Goal: Transaction & Acquisition: Purchase product/service

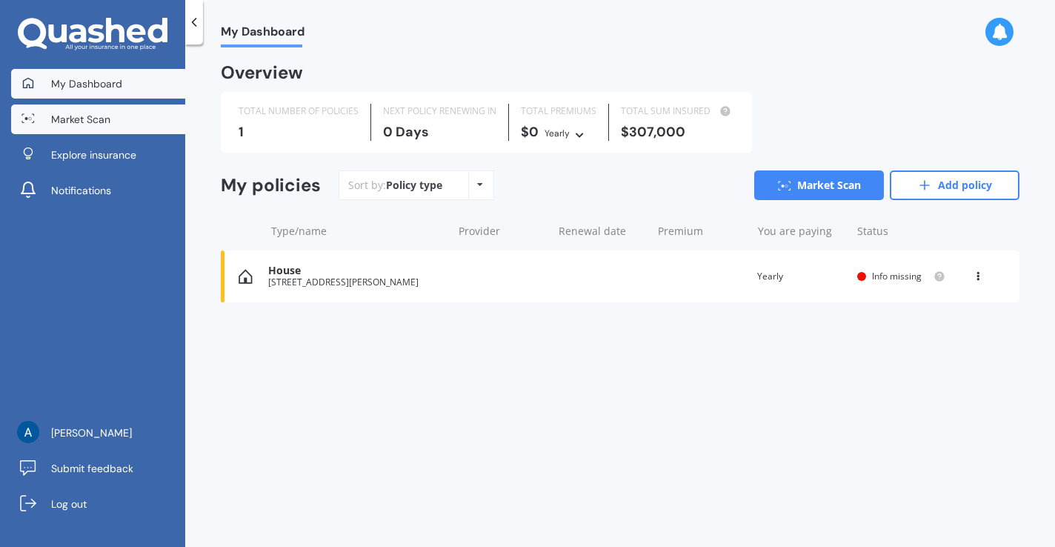
click at [99, 110] on link "Market Scan" at bounding box center [98, 119] width 174 height 30
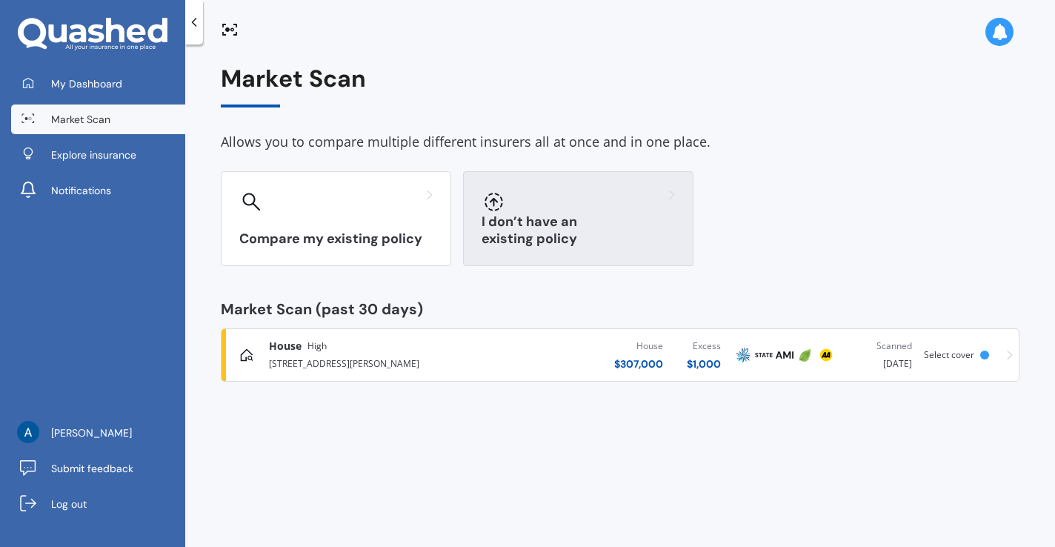
click at [528, 233] on h3 "I don’t have an existing policy" at bounding box center [578, 230] width 193 height 34
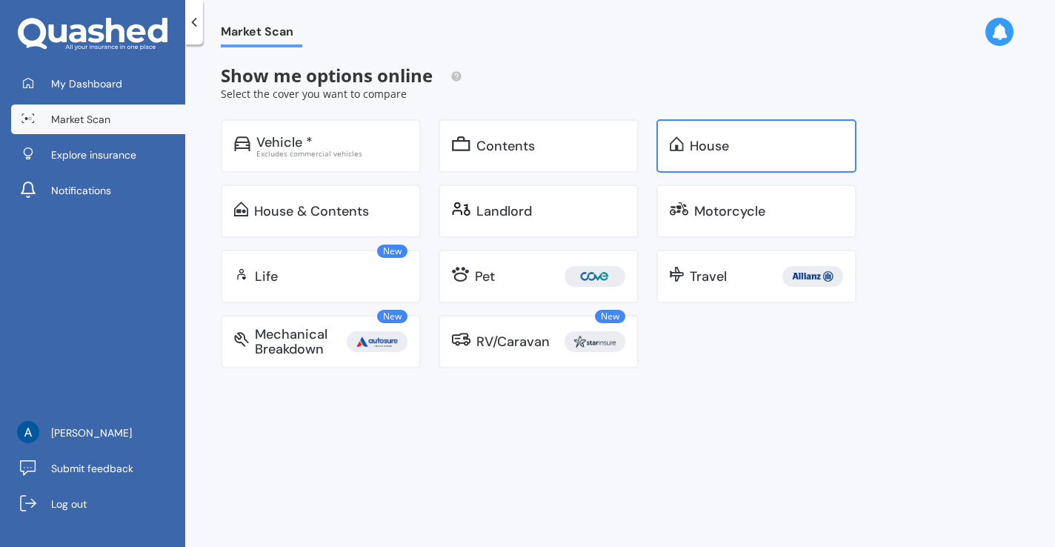
click at [736, 158] on div "House" at bounding box center [756, 145] width 200 height 53
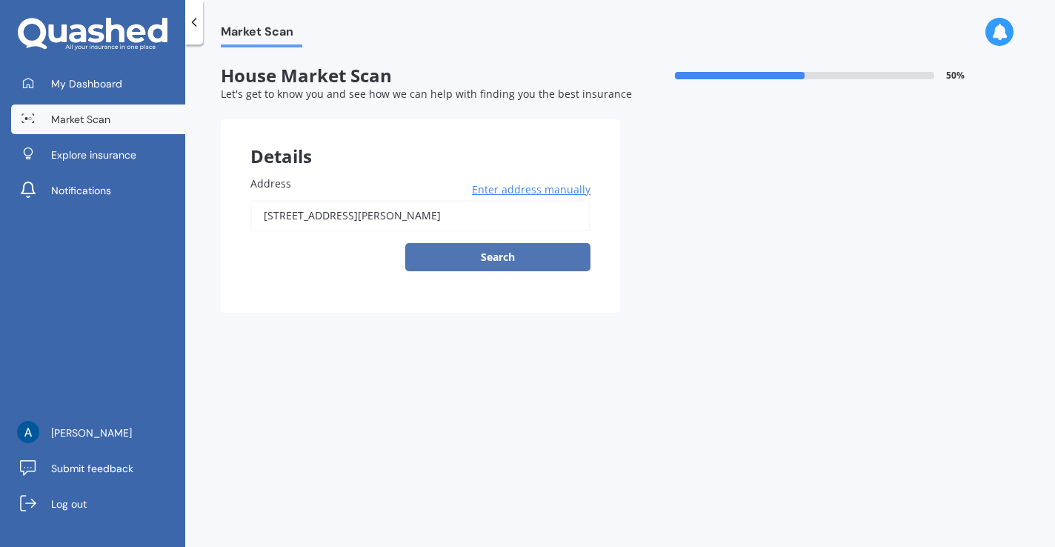
click at [531, 252] on button "Search" at bounding box center [497, 257] width 185 height 28
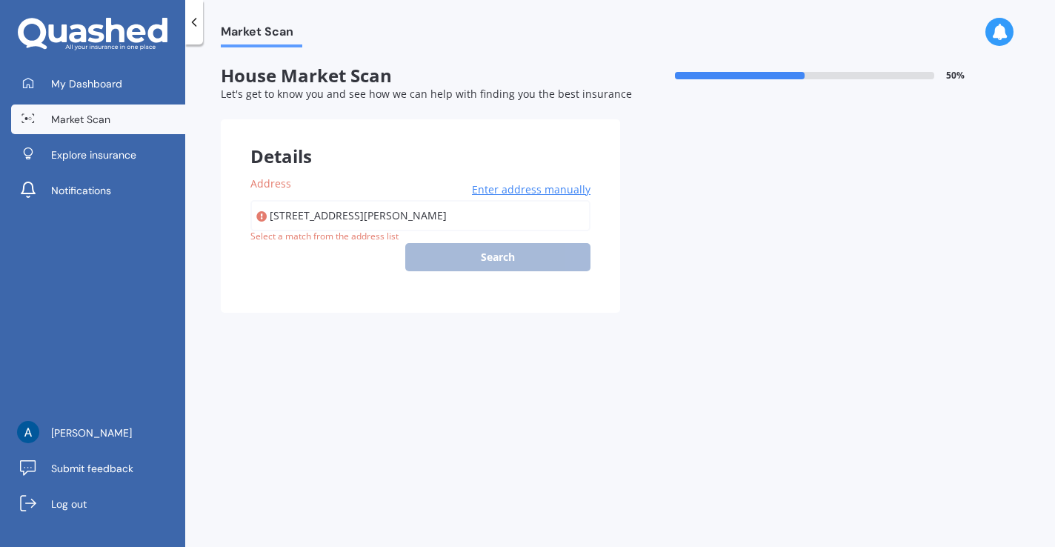
type input "[STREET_ADDRESS][PERSON_NAME]"
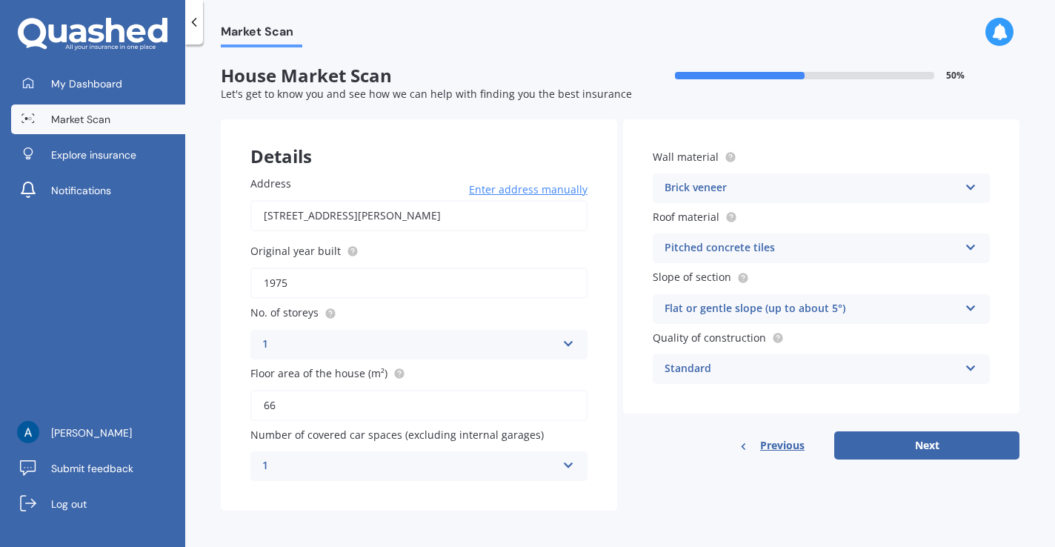
click at [364, 412] on input "66" at bounding box center [418, 405] width 337 height 31
type input "6"
type input "8"
type input "70"
click at [827, 252] on div "Pitched concrete tiles" at bounding box center [812, 248] width 294 height 18
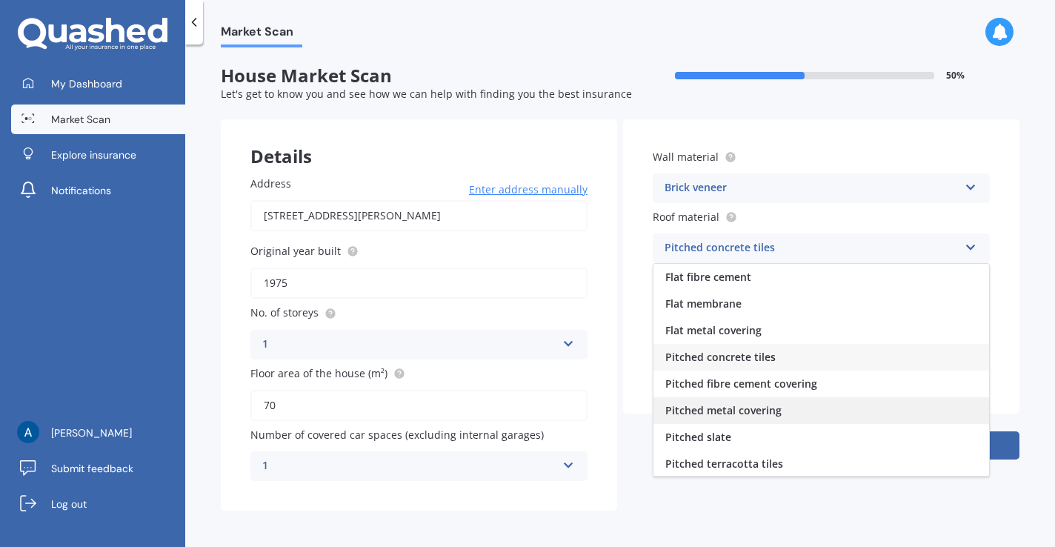
click at [773, 413] on span "Pitched metal covering" at bounding box center [723, 410] width 116 height 14
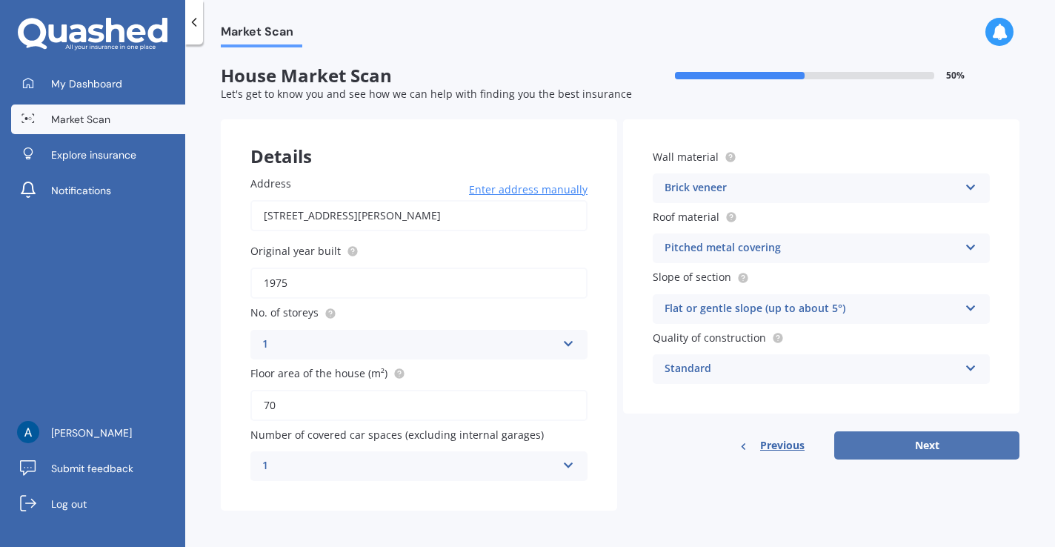
click at [922, 450] on button "Next" at bounding box center [926, 445] width 185 height 28
select select "15"
select select "10"
select select "1983"
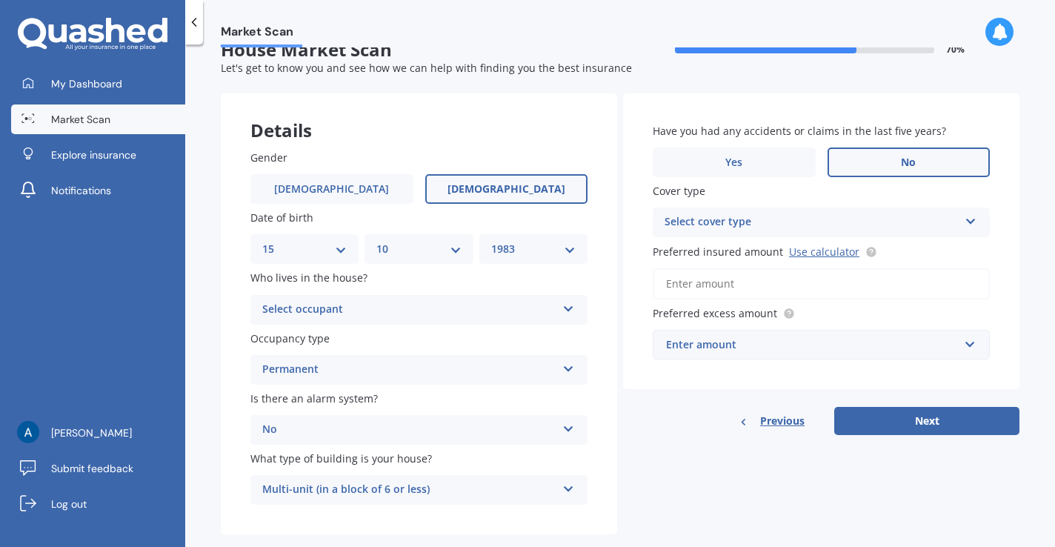
scroll to position [30, 0]
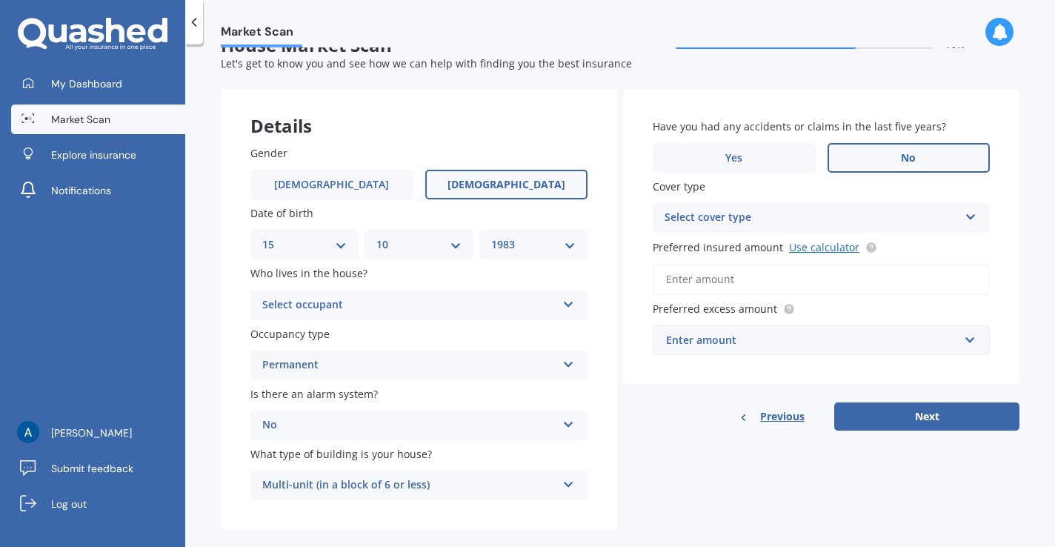
click at [816, 250] on link "Use calculator" at bounding box center [824, 247] width 70 height 14
click at [831, 248] on link "Use calculator" at bounding box center [824, 247] width 70 height 14
click at [503, 297] on div "Select occupant" at bounding box center [409, 305] width 294 height 18
click at [450, 328] on div "Owner" at bounding box center [419, 334] width 336 height 27
click at [827, 218] on div "Select cover type" at bounding box center [812, 218] width 294 height 18
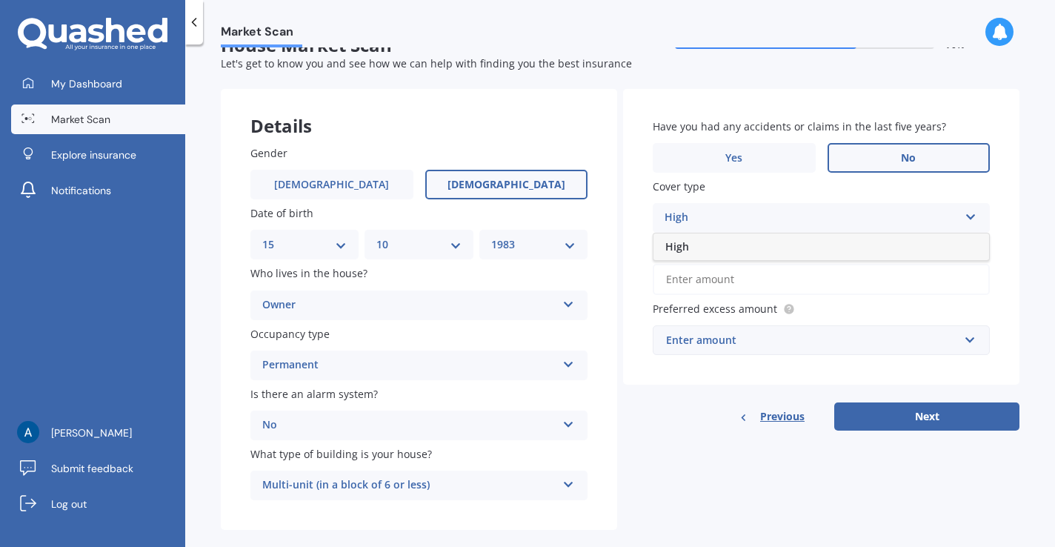
click at [792, 247] on div "High" at bounding box center [821, 246] width 336 height 27
click at [819, 253] on link "Use calculator" at bounding box center [824, 247] width 70 height 14
